Goal: Task Accomplishment & Management: Use online tool/utility

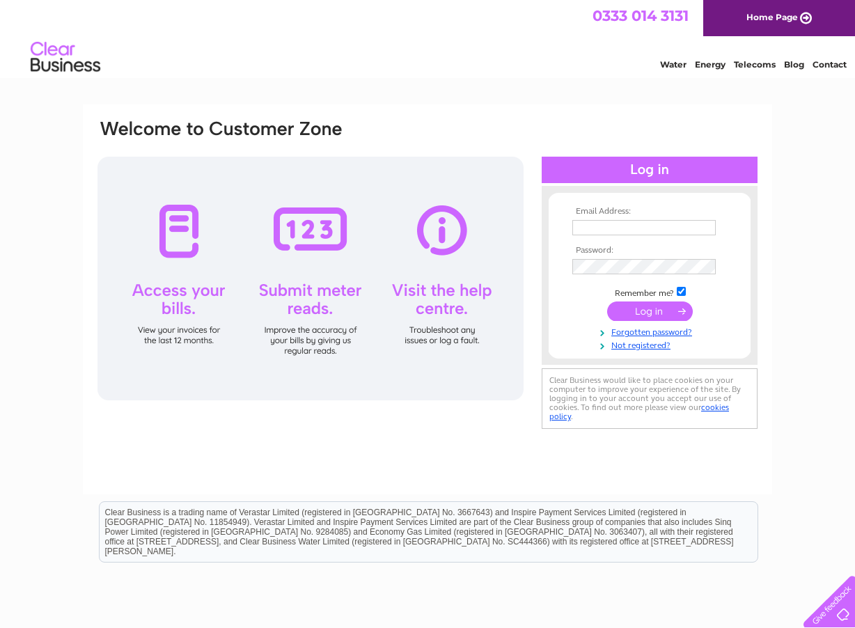
type input "ferdousoskooi2015@gmail.com"
click at [646, 306] on input "submit" at bounding box center [650, 310] width 86 height 19
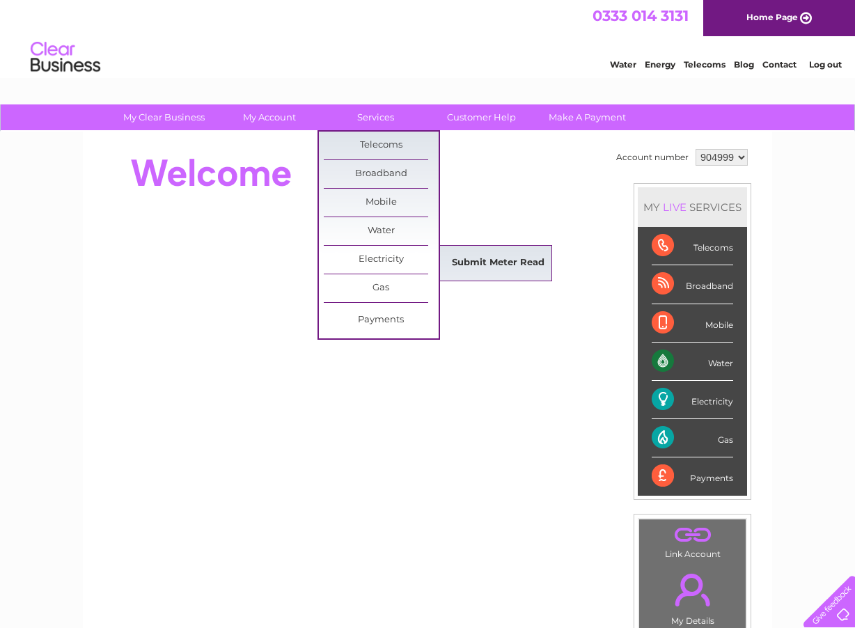
click at [467, 268] on link "Submit Meter Read" at bounding box center [498, 263] width 115 height 28
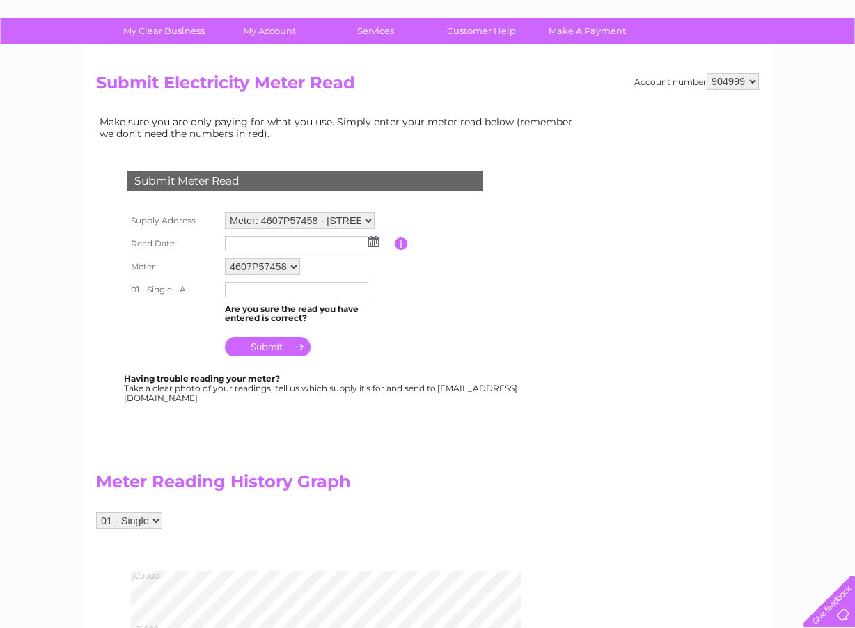
scroll to position [84, 0]
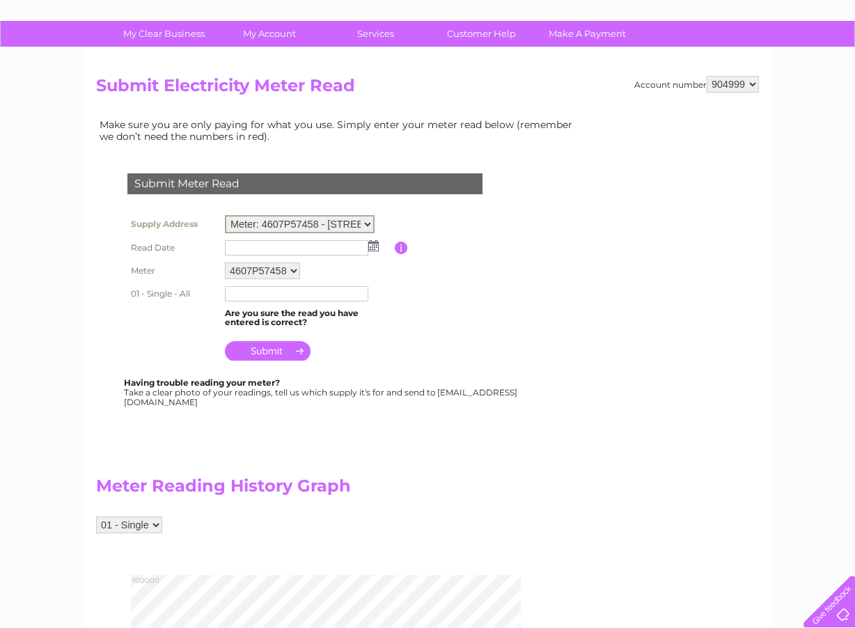
select select "130419"
click at [225, 215] on select "Meter: 4607P57458 - 121 St. Leonards Street, Dunfermline, KY11 3AS Meter: S509P…" at bounding box center [300, 224] width 150 height 18
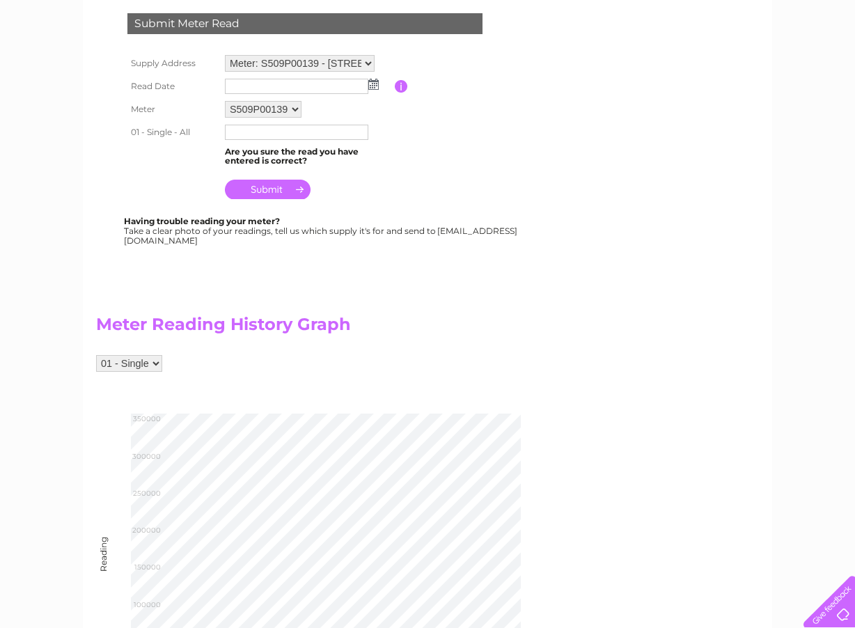
scroll to position [251, 0]
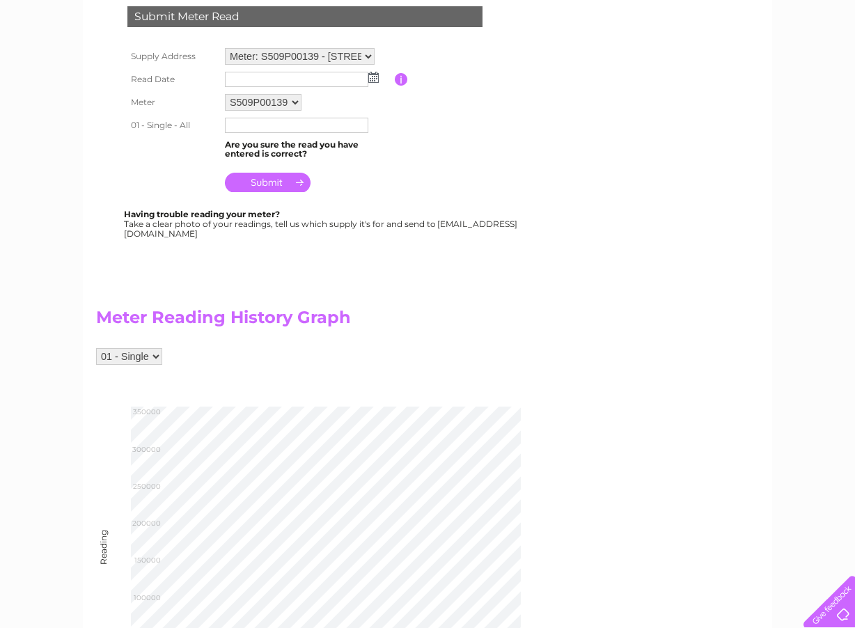
click at [374, 79] on img at bounding box center [373, 77] width 10 height 11
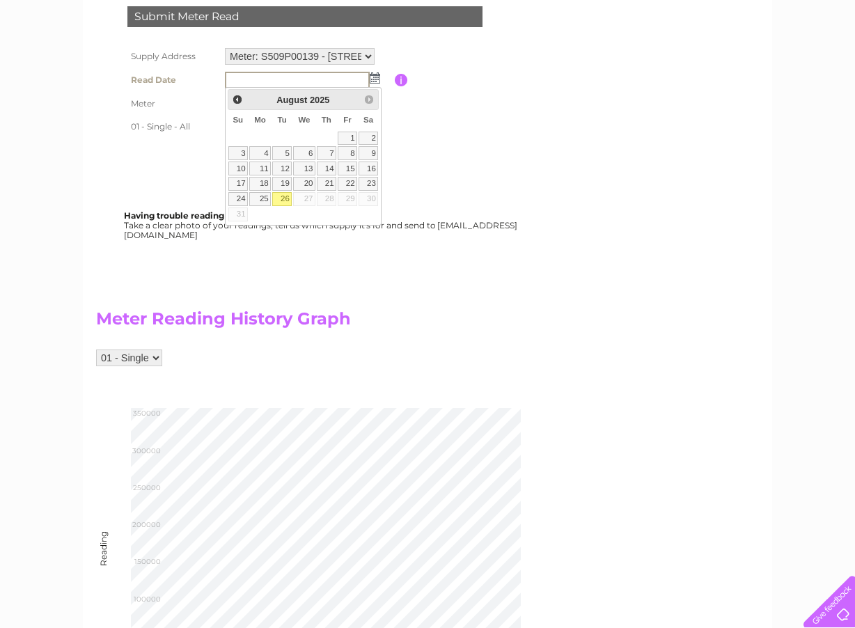
click at [286, 198] on link "26" at bounding box center [281, 199] width 19 height 14
type input "[DATE]"
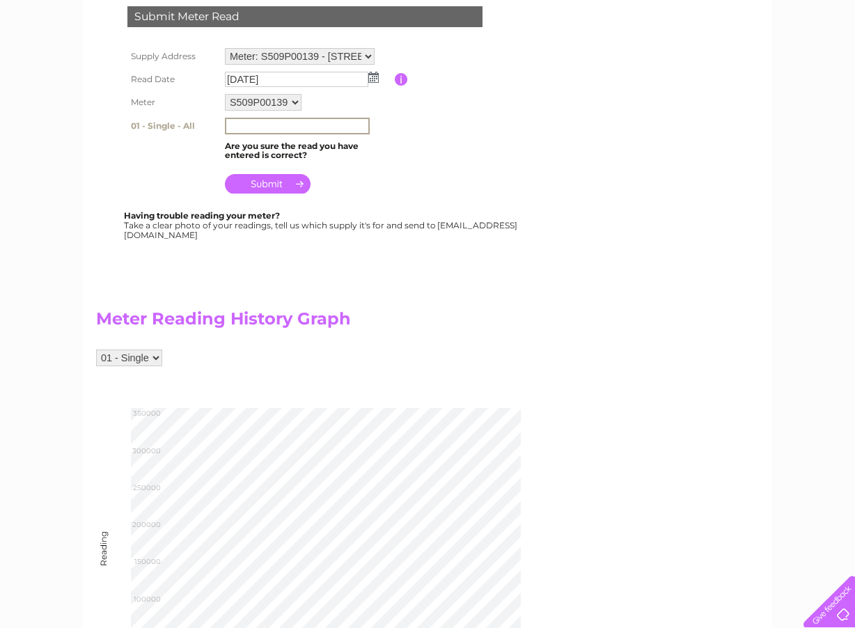
click at [323, 123] on input "text" at bounding box center [297, 126] width 145 height 17
type input "327000"
click at [264, 183] on input "submit" at bounding box center [268, 182] width 86 height 19
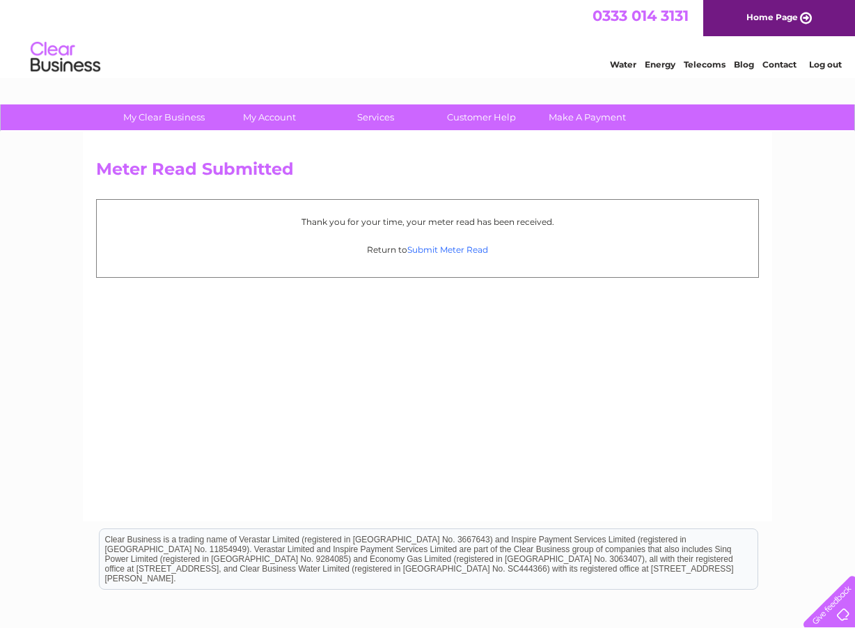
click at [452, 252] on link "Submit Meter Read" at bounding box center [447, 249] width 81 height 10
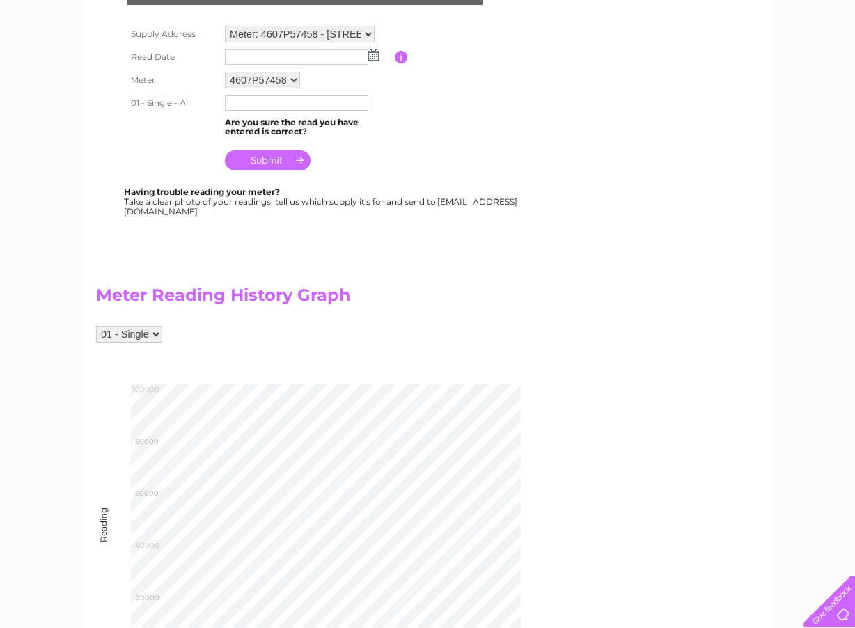
scroll to position [334, 0]
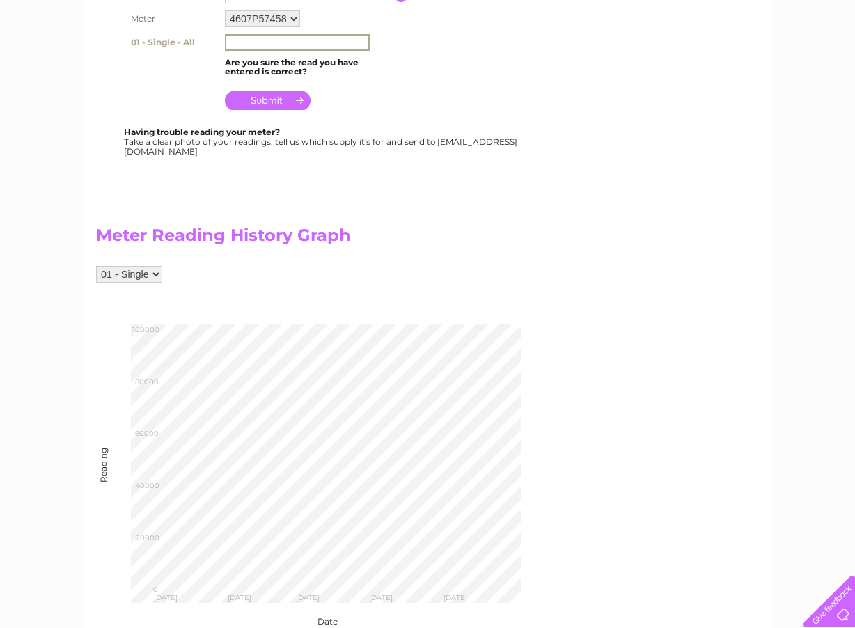
click at [266, 42] on input "text" at bounding box center [297, 42] width 145 height 17
type input "91362"
click at [275, 100] on input "submit" at bounding box center [268, 98] width 86 height 19
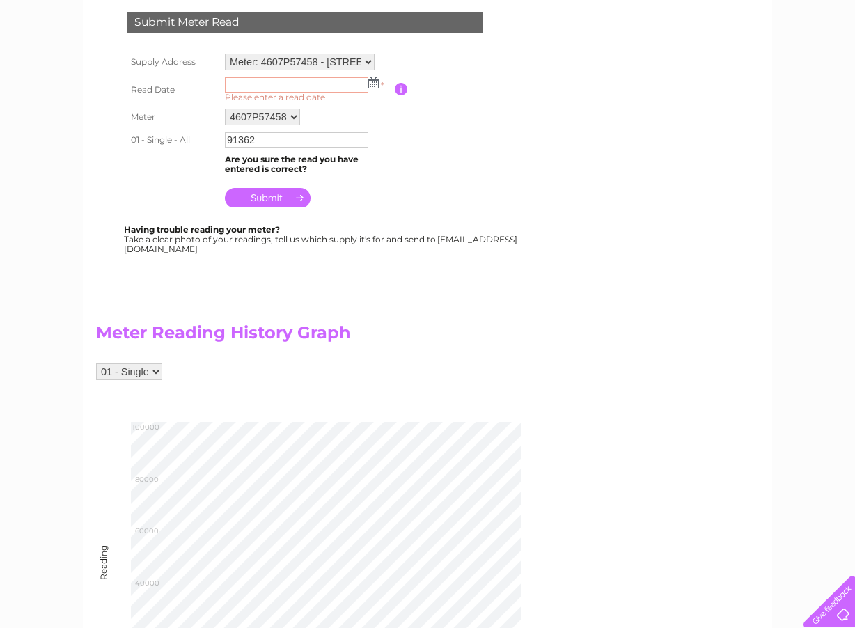
scroll to position [256, 0]
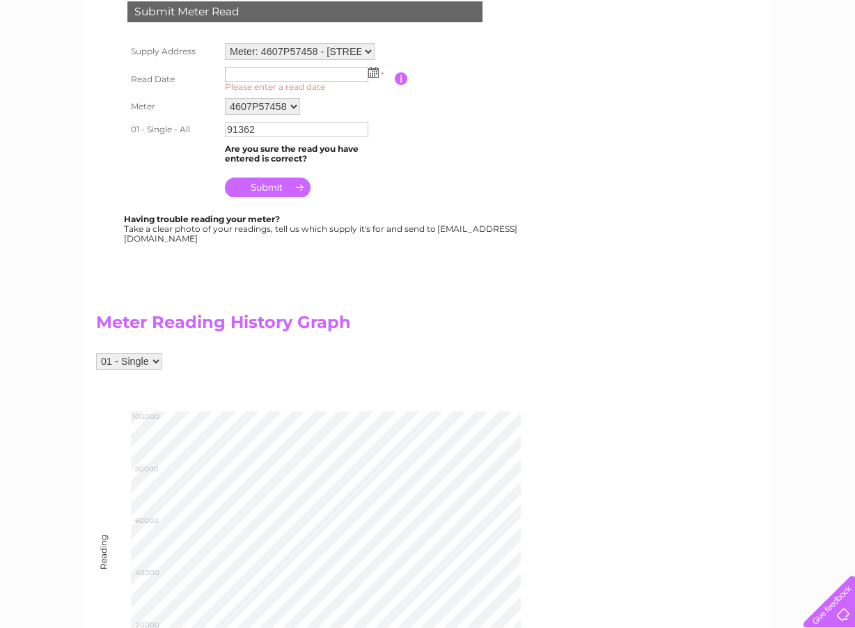
click at [372, 72] on img at bounding box center [373, 72] width 10 height 11
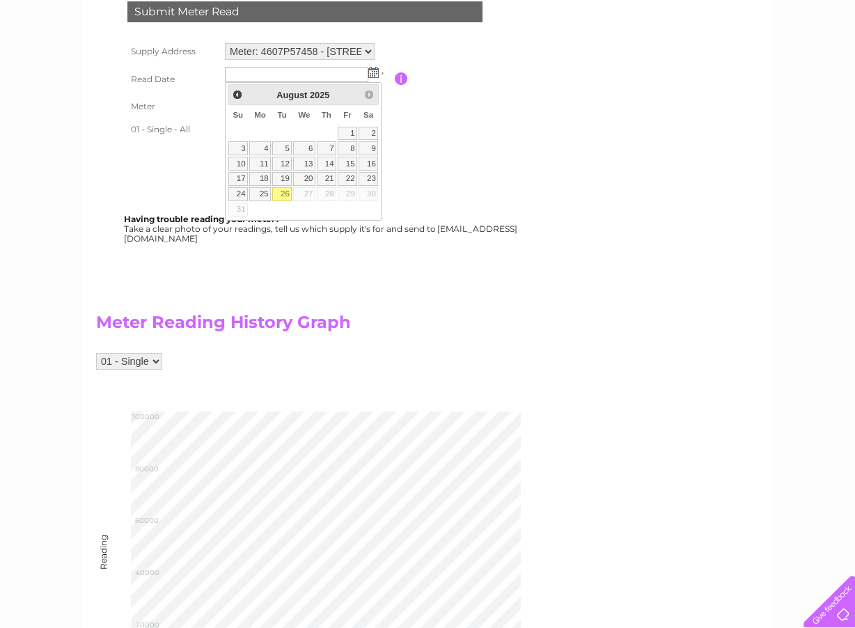
click at [285, 191] on link "26" at bounding box center [281, 194] width 19 height 14
type input "2025/08/26"
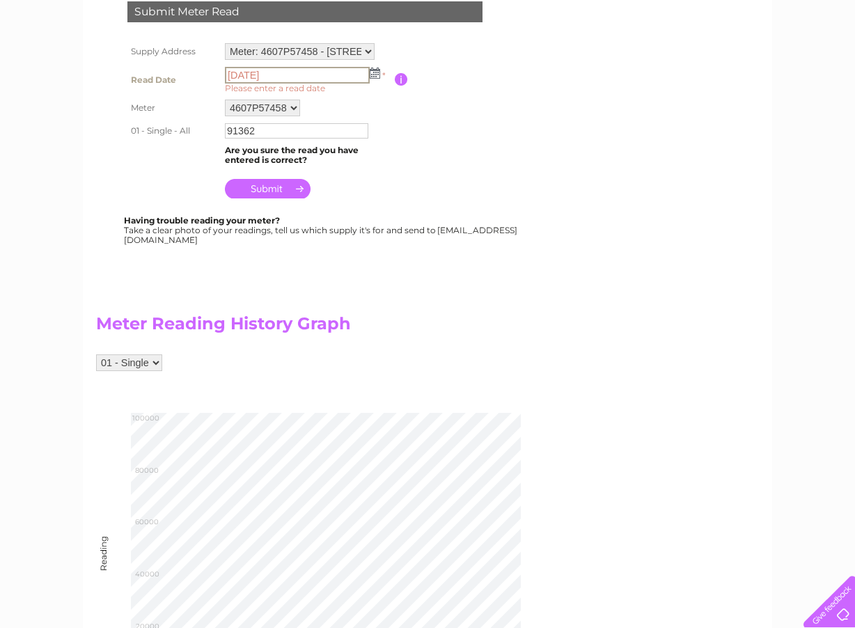
click at [327, 68] on input "2025/08/26" at bounding box center [297, 75] width 145 height 17
click at [373, 77] on img at bounding box center [373, 72] width 10 height 11
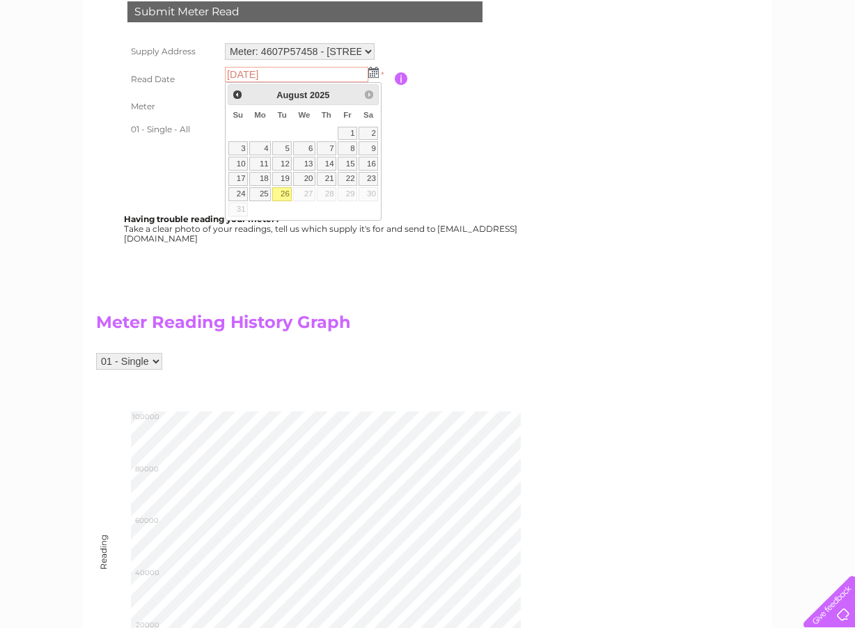
click at [285, 189] on link "26" at bounding box center [281, 194] width 19 height 14
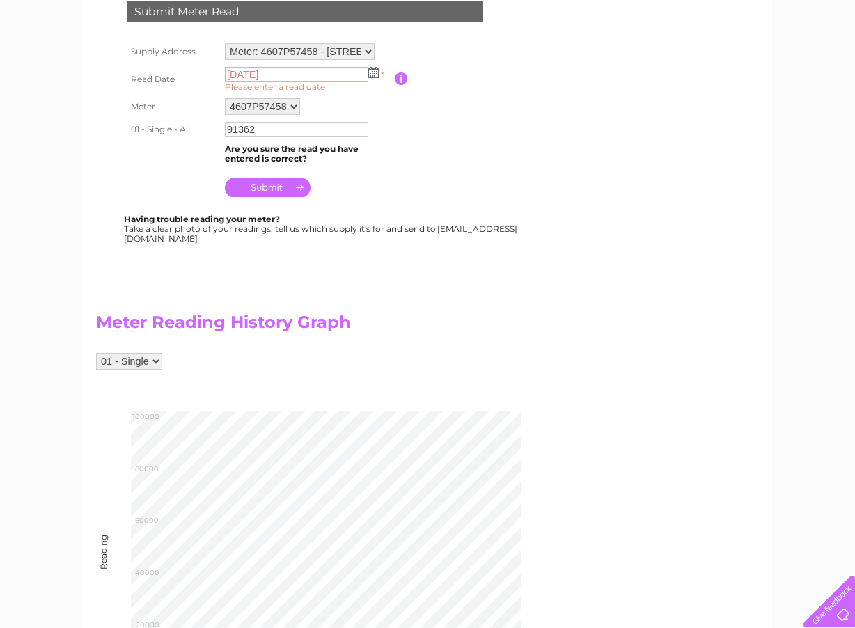
click at [302, 74] on input "[DATE]" at bounding box center [296, 74] width 143 height 15
click at [303, 74] on input "[DATE]" at bounding box center [297, 75] width 145 height 17
click at [272, 182] on input "submit" at bounding box center [268, 187] width 86 height 19
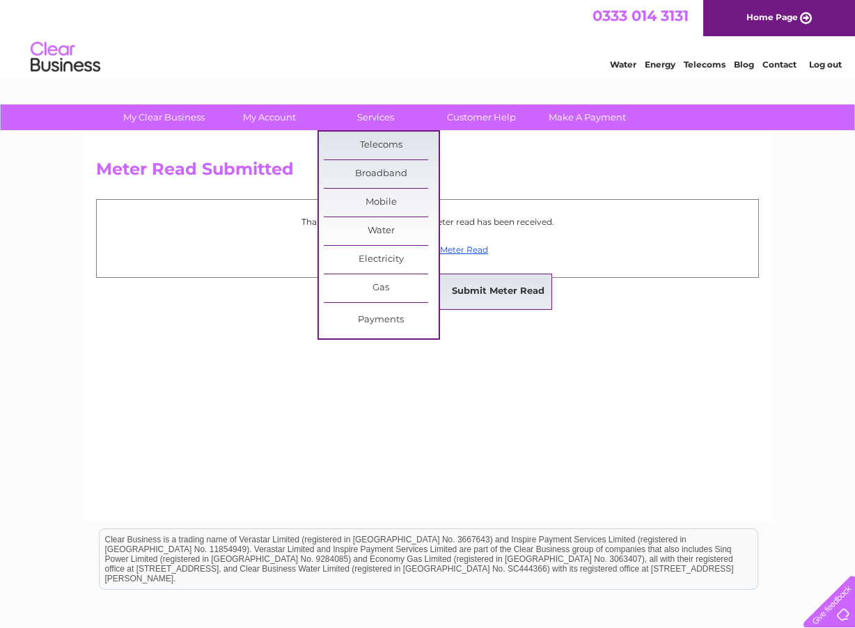
click at [459, 291] on link "Submit Meter Read" at bounding box center [498, 292] width 115 height 28
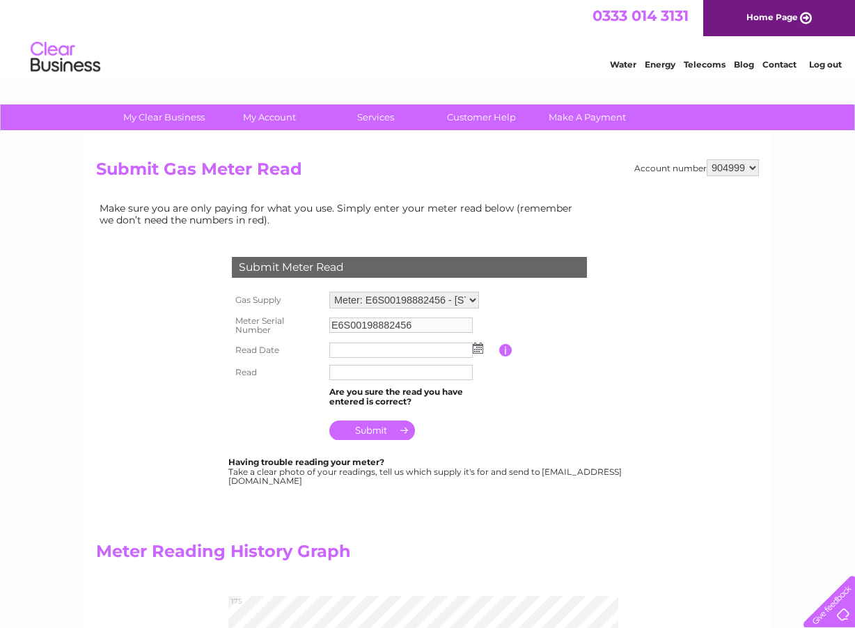
click at [479, 350] on img at bounding box center [478, 348] width 10 height 11
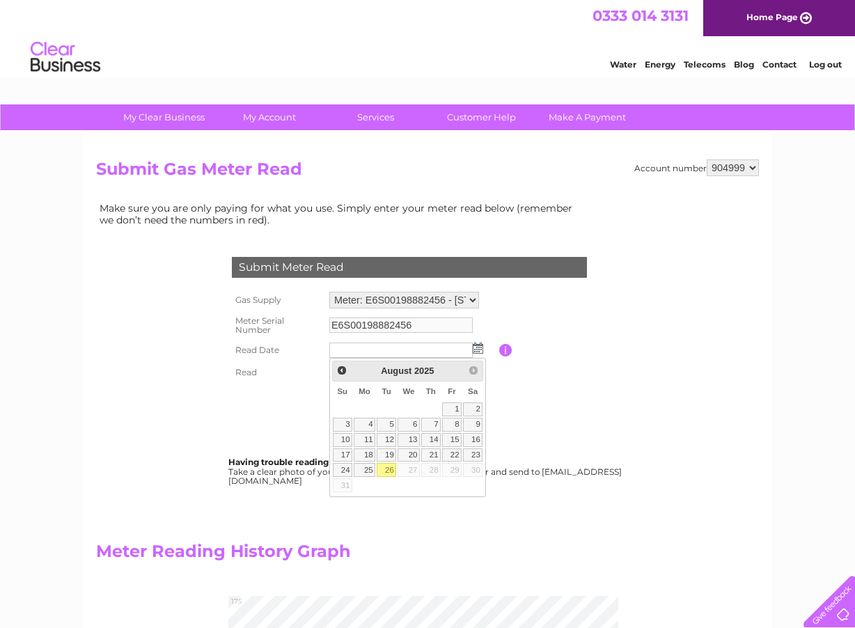
click at [389, 472] on link "26" at bounding box center [386, 470] width 19 height 14
type input "[DATE]"
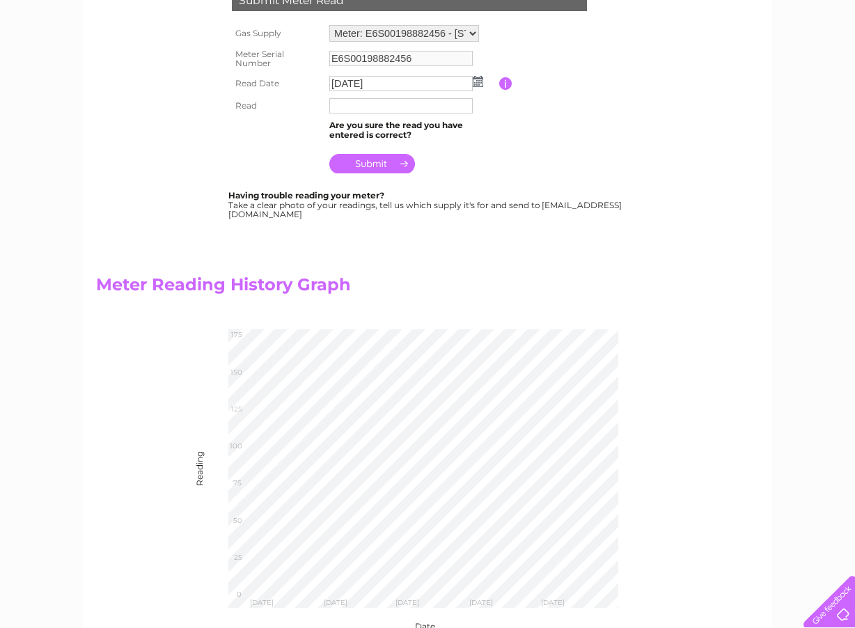
scroll to position [251, 0]
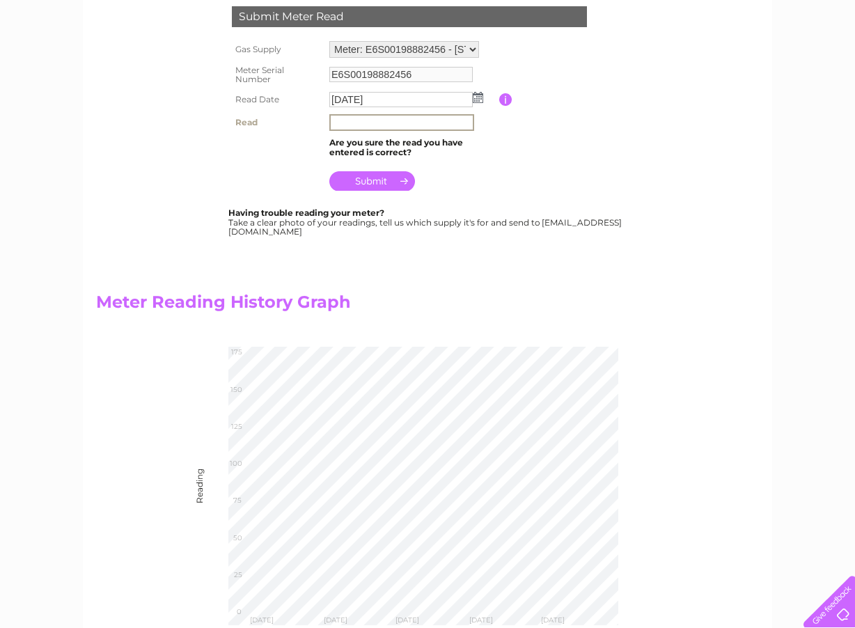
click at [366, 120] on input "text" at bounding box center [401, 122] width 145 height 17
type input "166"
click at [370, 181] on input "submit" at bounding box center [372, 180] width 86 height 19
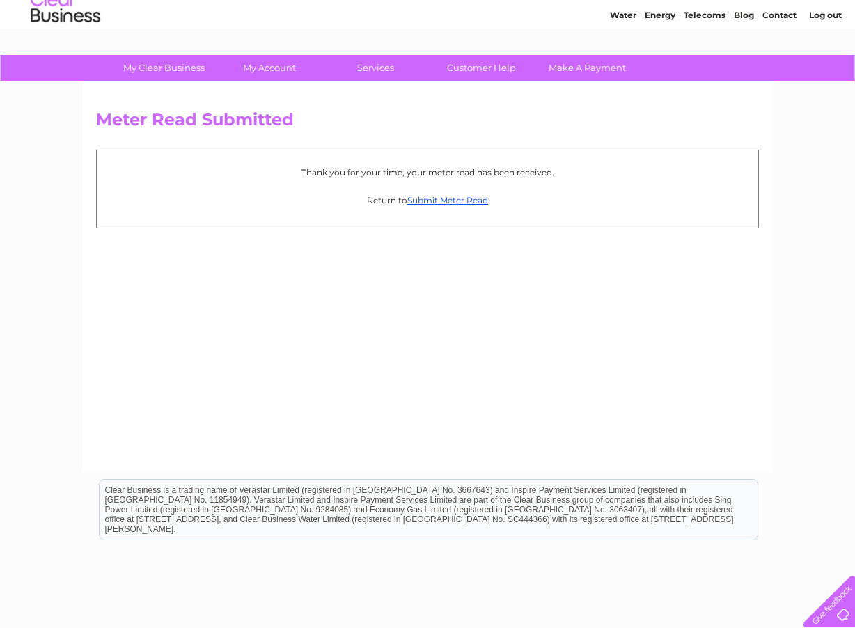
scroll to position [142, 0]
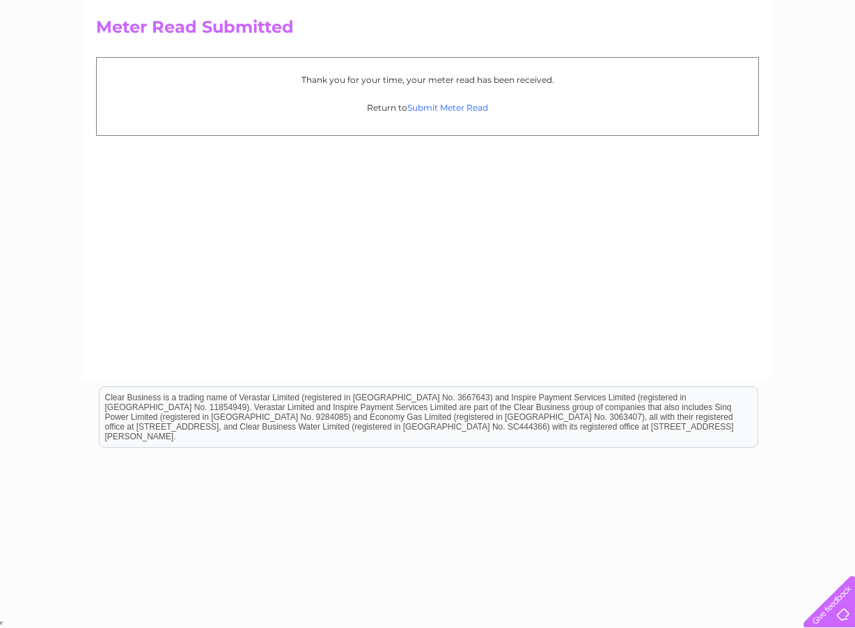
click at [459, 104] on link "Submit Meter Read" at bounding box center [447, 107] width 81 height 10
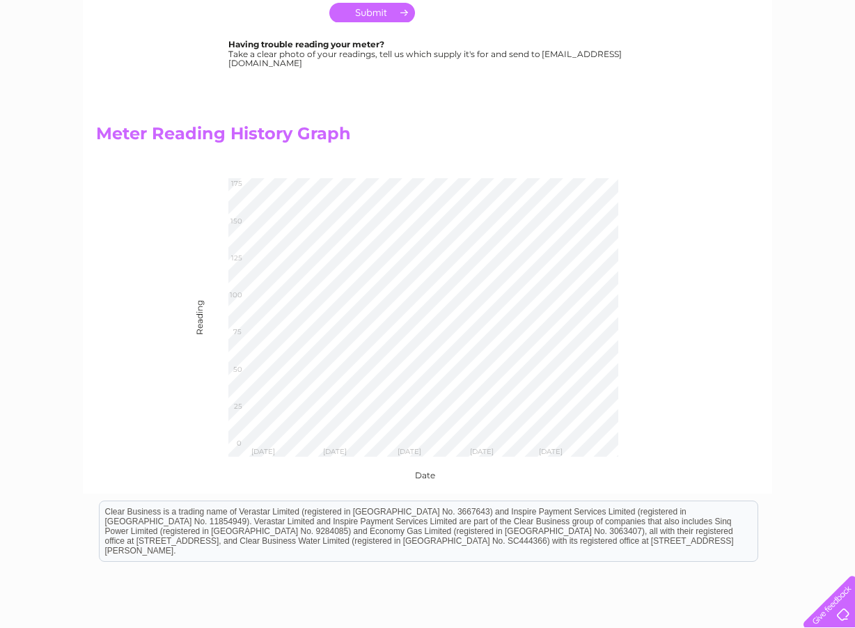
scroll to position [84, 0]
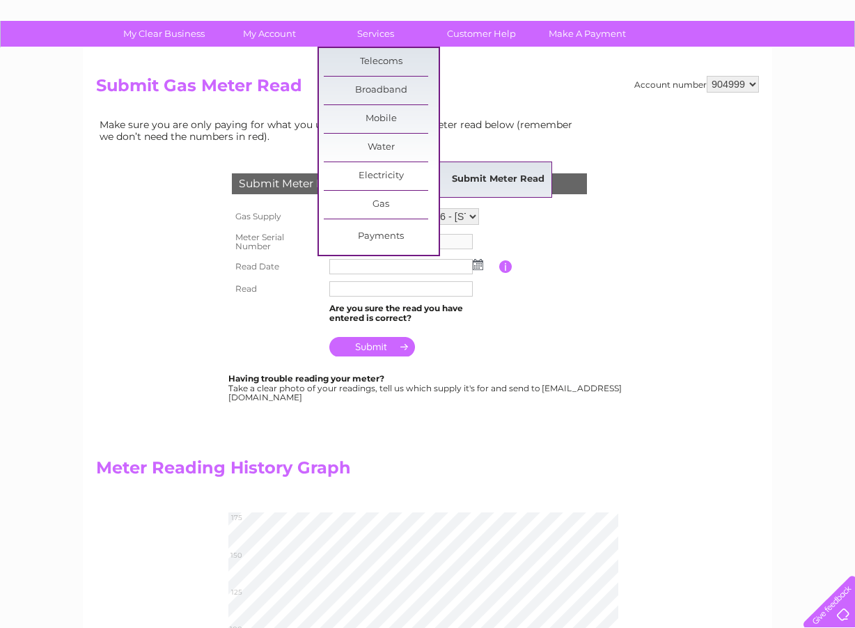
click at [471, 181] on link "Submit Meter Read" at bounding box center [498, 180] width 115 height 28
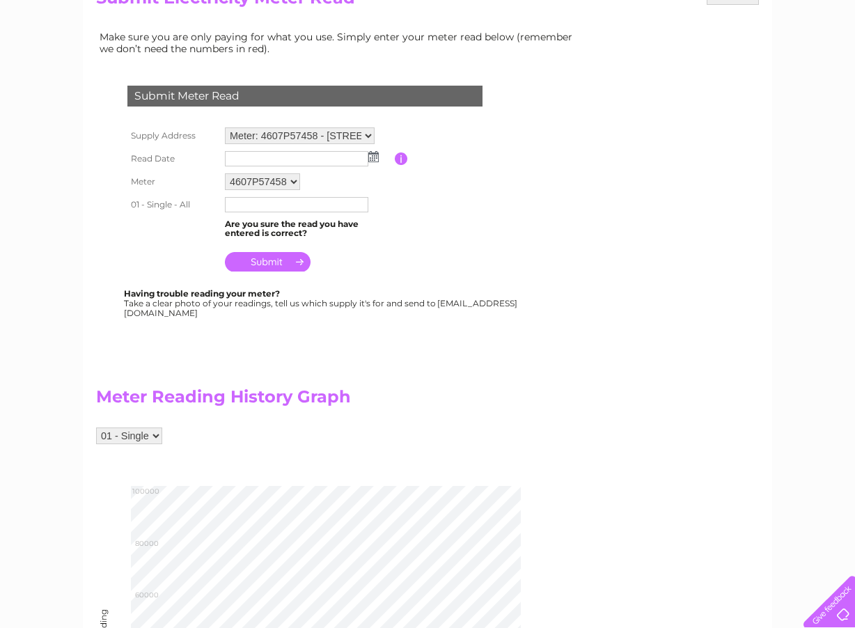
scroll to position [167, 0]
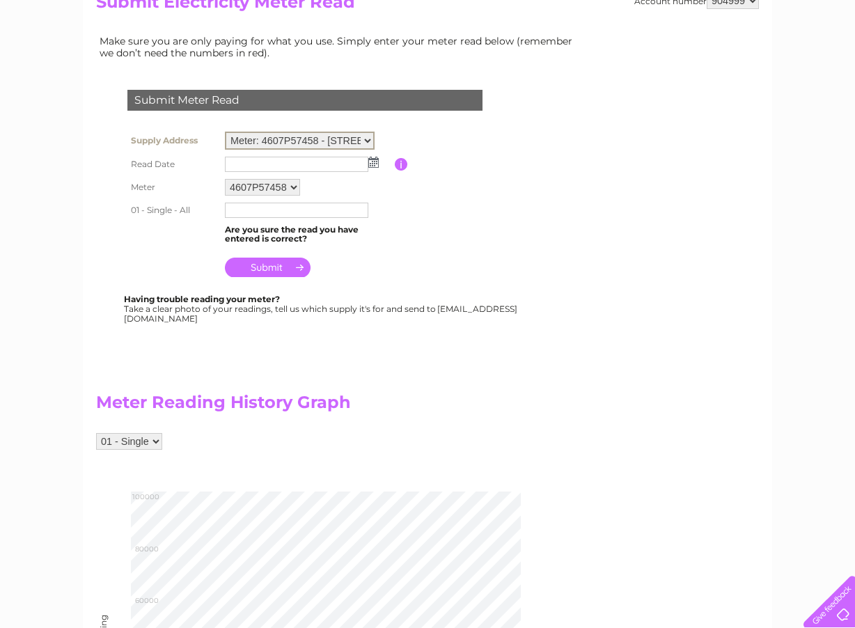
select select "130419"
click at [225, 132] on select "Meter: 4607P57458 - [STREET_ADDRESS] Meter: S509P00139 - [STREET_ADDRESS]" at bounding box center [300, 141] width 150 height 18
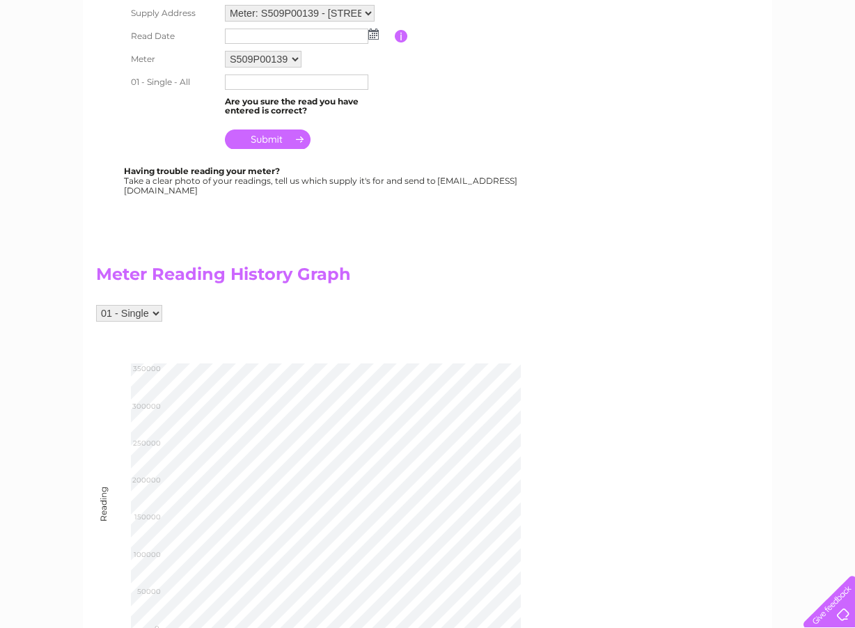
scroll to position [251, 0]
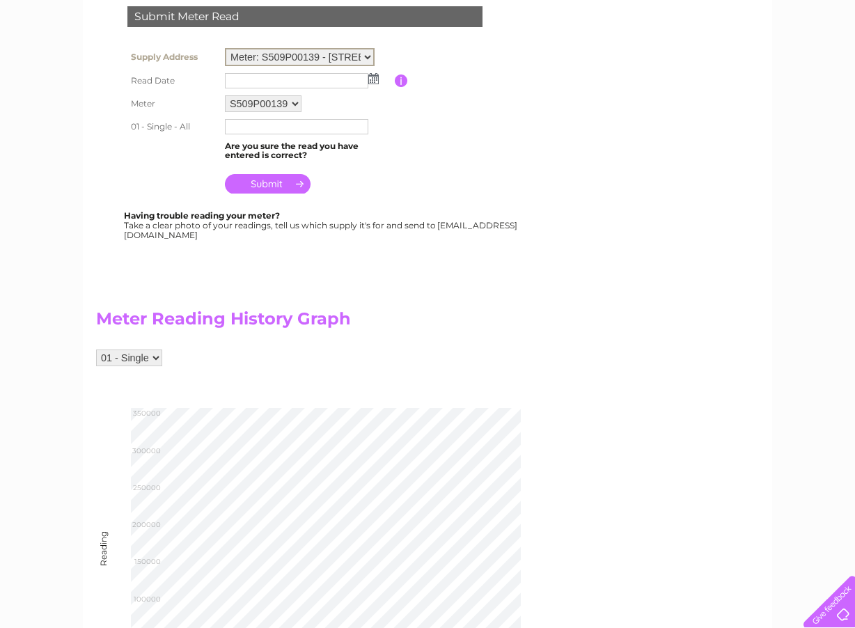
select select "130412"
click at [225, 48] on select "Meter: 4607P57458 - 121 St. Leonards Street, Dunfermline, KY11 3AS Meter: S509P…" at bounding box center [300, 57] width 150 height 18
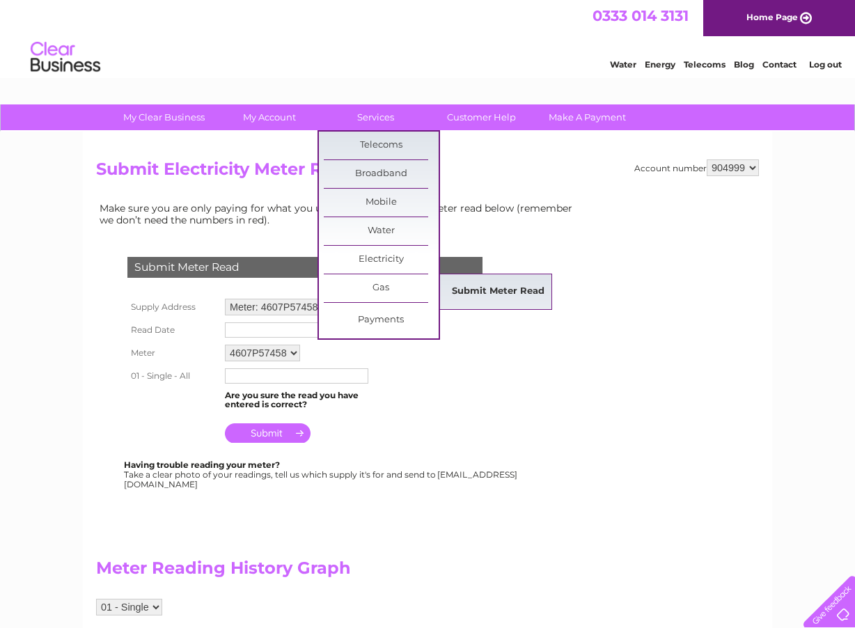
click at [451, 283] on link "Submit Meter Read" at bounding box center [498, 292] width 115 height 28
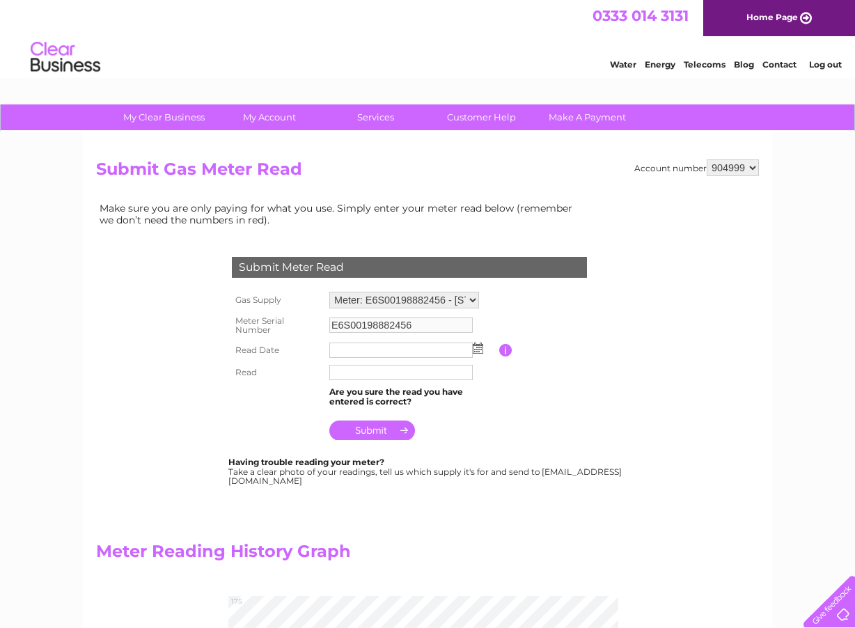
click at [827, 63] on link "Log out" at bounding box center [825, 64] width 33 height 10
